Goal: Check status: Check status

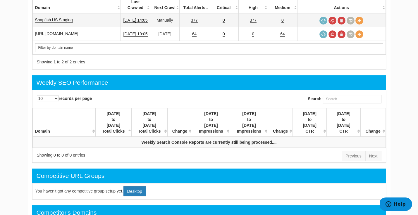
scroll to position [81, 0]
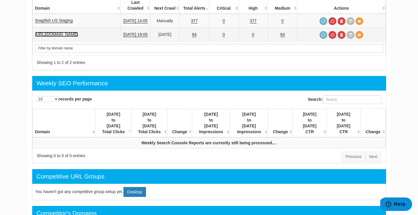
click at [78, 32] on link "https://www.spoonflower.com/" at bounding box center [56, 34] width 43 height 5
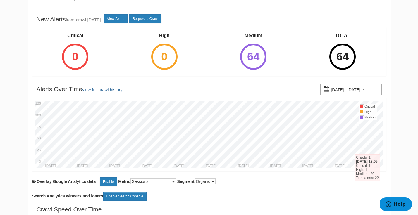
scroll to position [34, 0]
click at [375, 90] on div "[DATE] - [DATE]" at bounding box center [351, 89] width 61 height 11
type input "[DATE]"
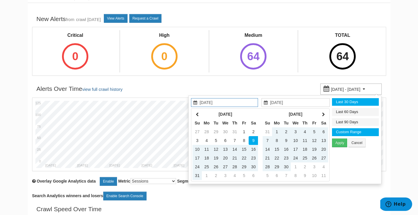
type input "[DATE]"
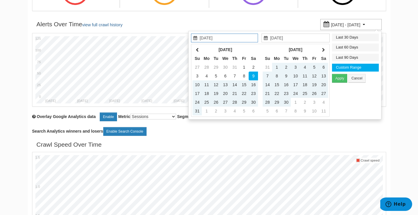
scroll to position [99, 0]
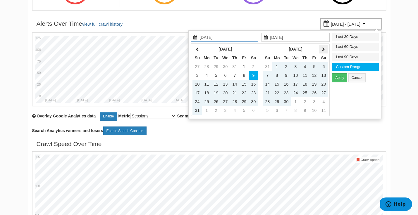
click at [324, 52] on th at bounding box center [323, 49] width 9 height 9
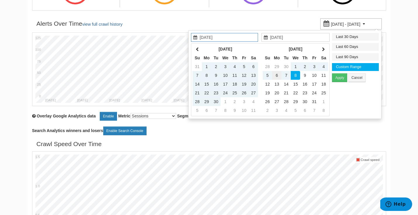
type input "[DATE]"
click at [277, 76] on td "6" at bounding box center [276, 75] width 9 height 9
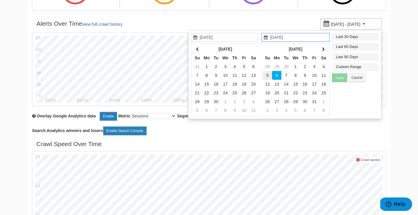
type input "[DATE]"
click at [267, 75] on td "5" at bounding box center [267, 75] width 9 height 9
type input "[DATE]"
click at [295, 76] on td "8" at bounding box center [295, 75] width 9 height 9
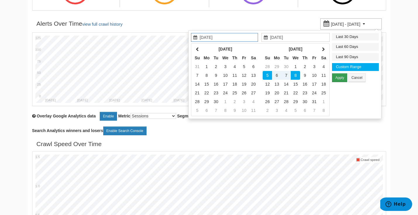
type input "[DATE]"
click at [345, 77] on button "Apply" at bounding box center [339, 77] width 15 height 9
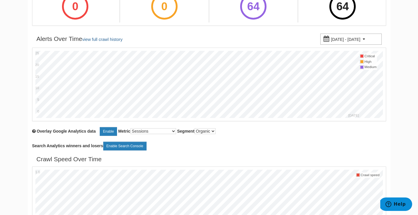
scroll to position [0, 0]
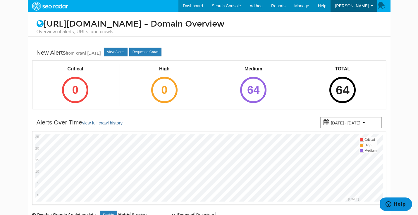
click at [346, 96] on div "64" at bounding box center [343, 90] width 26 height 26
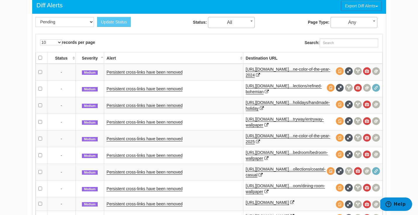
scroll to position [255, 0]
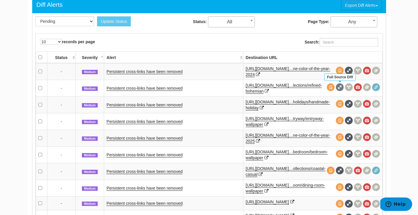
click at [340, 88] on span at bounding box center [340, 87] width 8 height 8
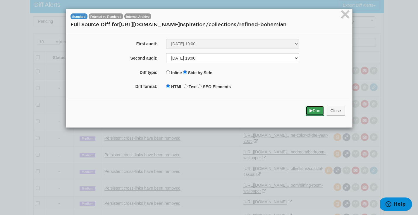
click at [317, 113] on button "Run" at bounding box center [315, 111] width 18 height 10
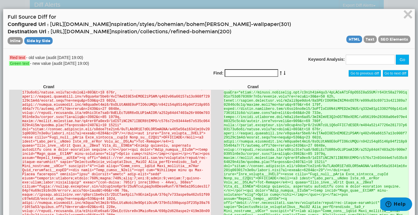
scroll to position [8577, 0]
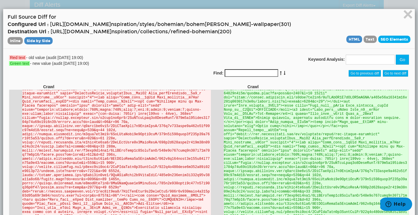
click at [395, 37] on span "SEO Elements" at bounding box center [395, 39] width 32 height 7
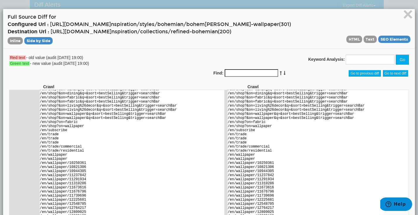
scroll to position [1413, 0]
